Goal: Task Accomplishment & Management: Complete application form

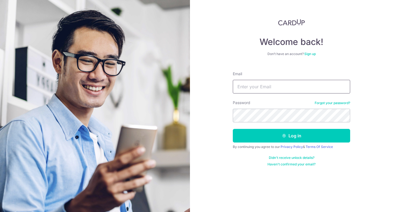
click at [290, 90] on input "Email" at bounding box center [291, 87] width 117 height 14
click at [290, 89] on input "Email" at bounding box center [291, 87] width 117 height 14
type input "phoebeandxian@gmail.com"
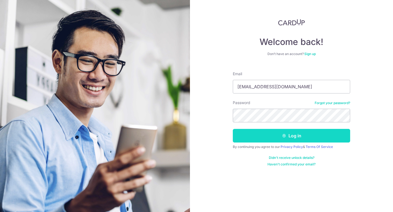
click at [294, 137] on button "Log in" at bounding box center [291, 136] width 117 height 14
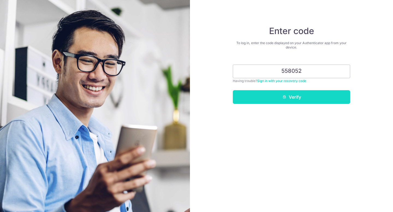
type input "558052"
click at [299, 101] on button "Verify" at bounding box center [291, 97] width 117 height 14
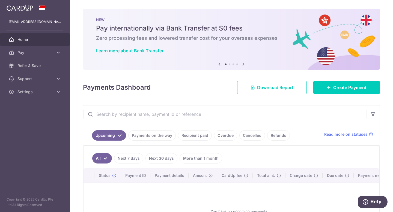
click at [145, 135] on link "Payments on the way" at bounding box center [151, 135] width 47 height 10
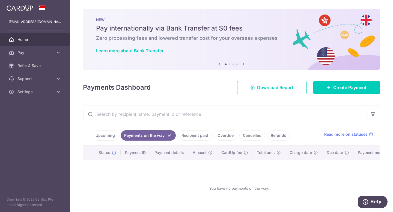
click at [187, 135] on link "Recipient paid" at bounding box center [195, 135] width 34 height 10
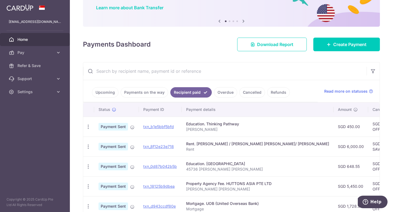
scroll to position [44, 0]
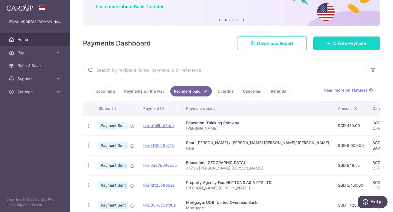
click at [346, 43] on span "Create Payment" at bounding box center [349, 43] width 33 height 7
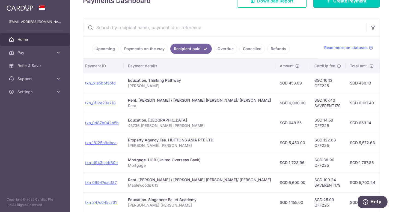
scroll to position [186, 0]
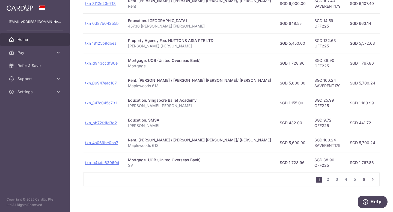
click at [362, 180] on link "6" at bounding box center [363, 179] width 7 height 7
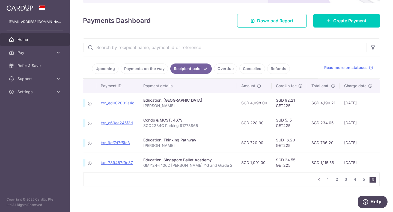
scroll to position [0, 46]
